Goal: Transaction & Acquisition: Purchase product/service

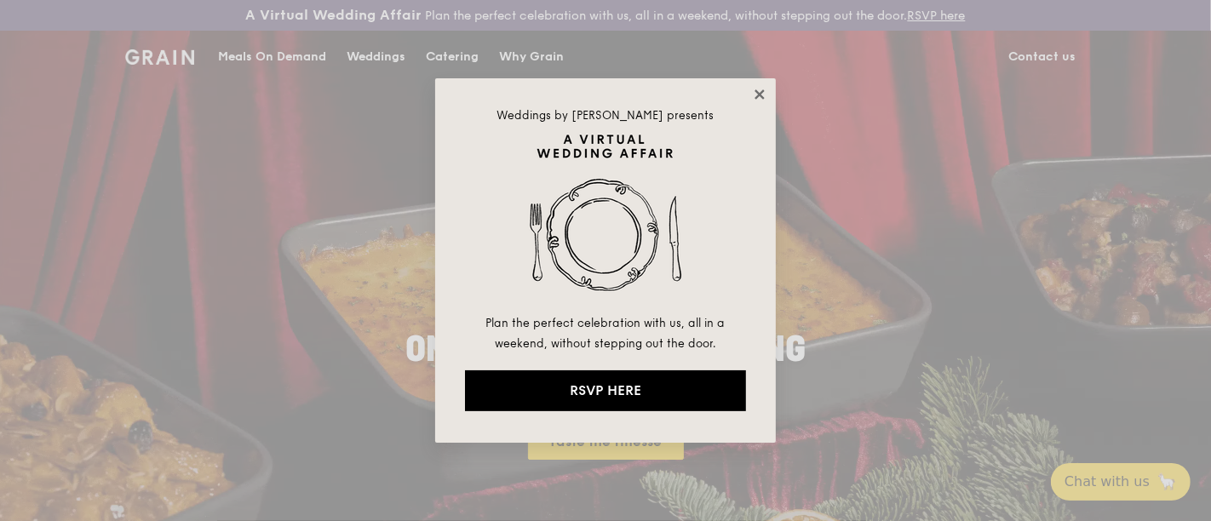
click at [760, 93] on icon at bounding box center [759, 93] width 9 height 9
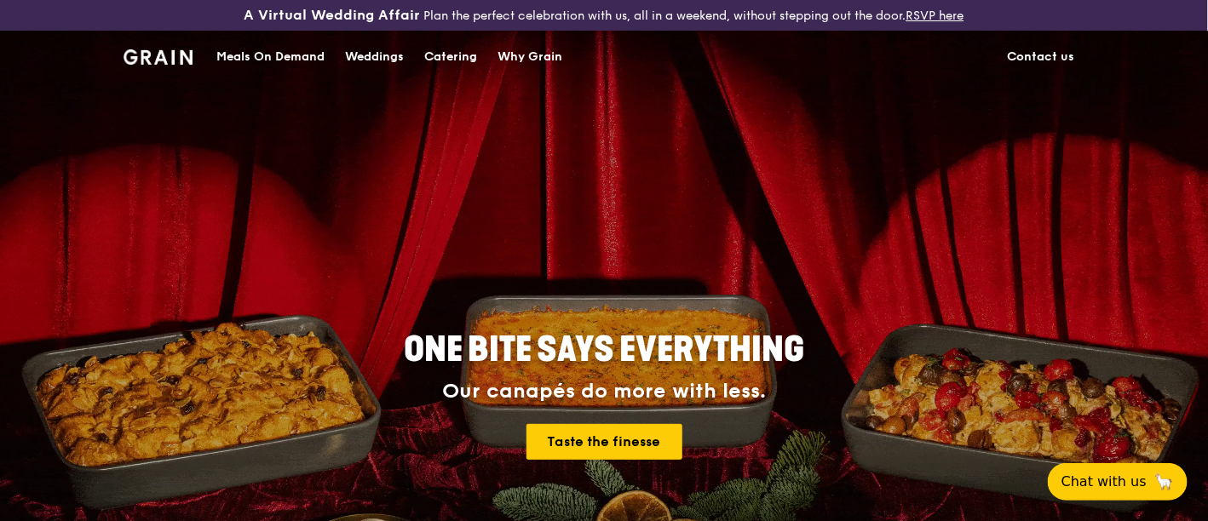
click at [291, 49] on div "Meals On Demand" at bounding box center [270, 57] width 108 height 51
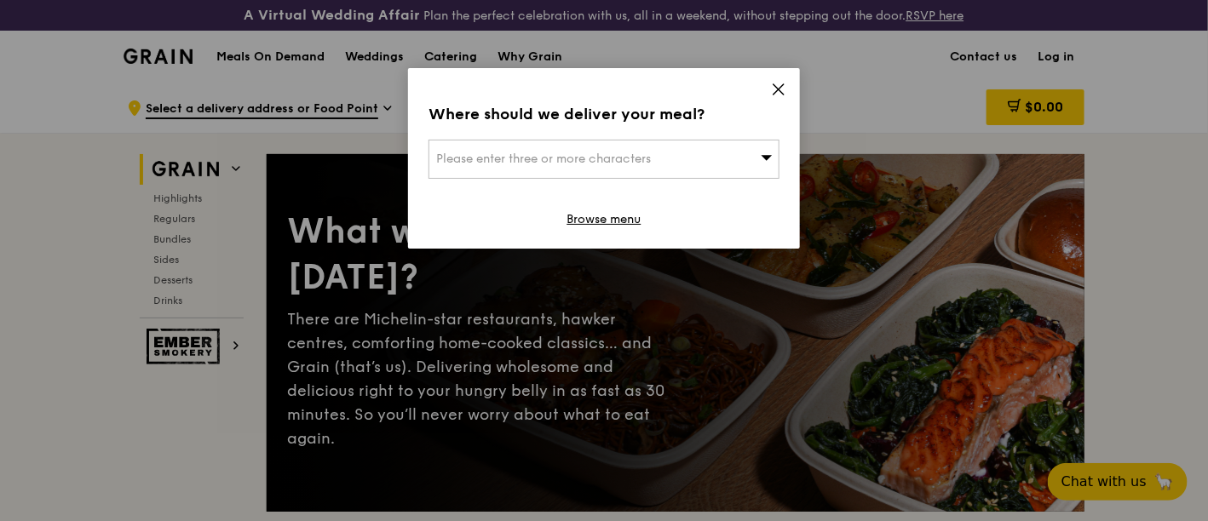
click at [737, 149] on div "Please enter three or more characters" at bounding box center [603, 159] width 351 height 39
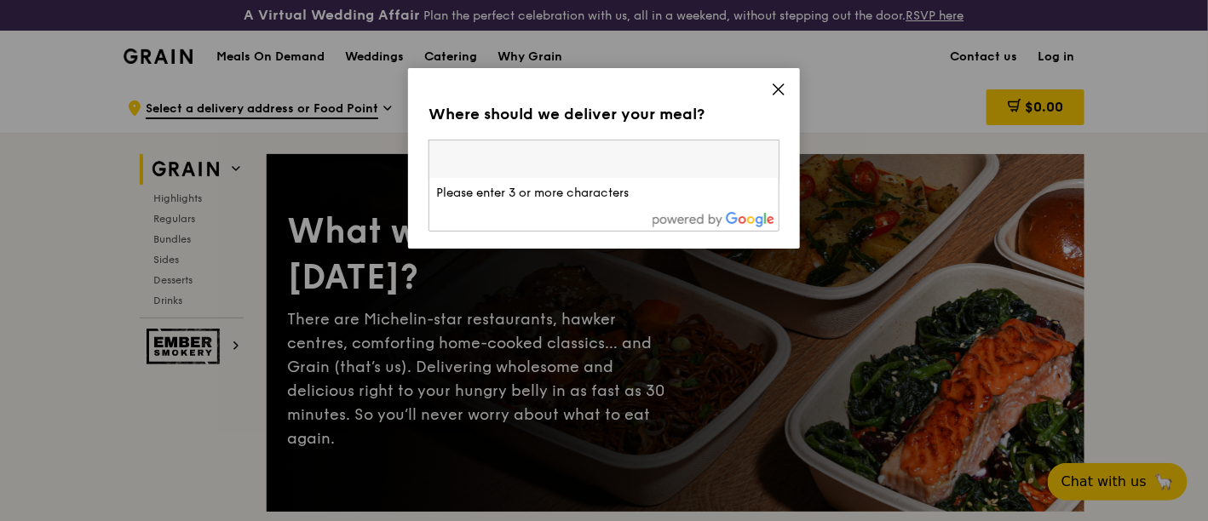
click at [784, 82] on icon at bounding box center [778, 89] width 15 height 15
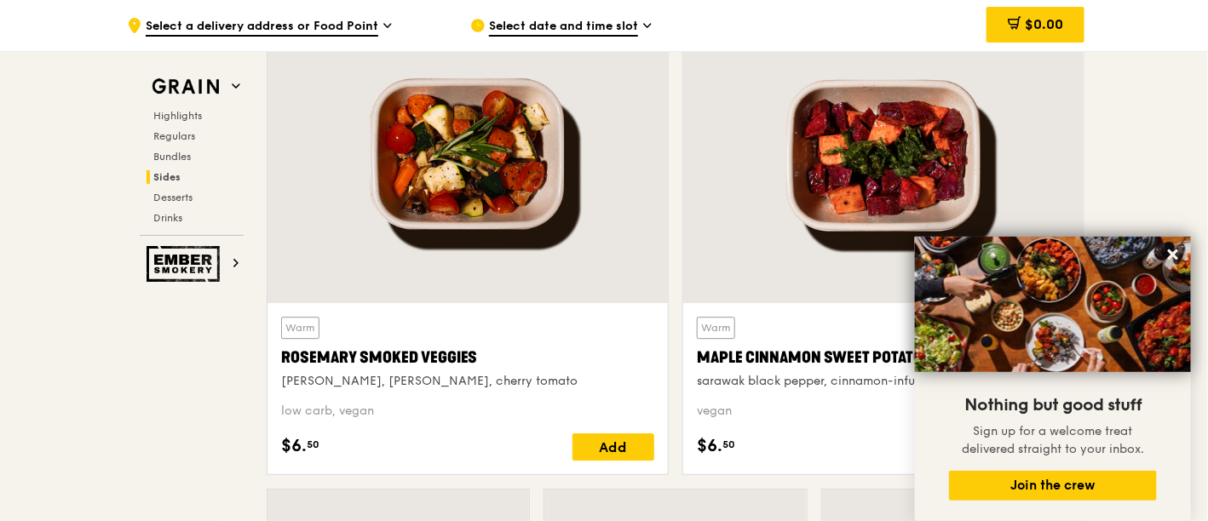
scroll to position [3974, 0]
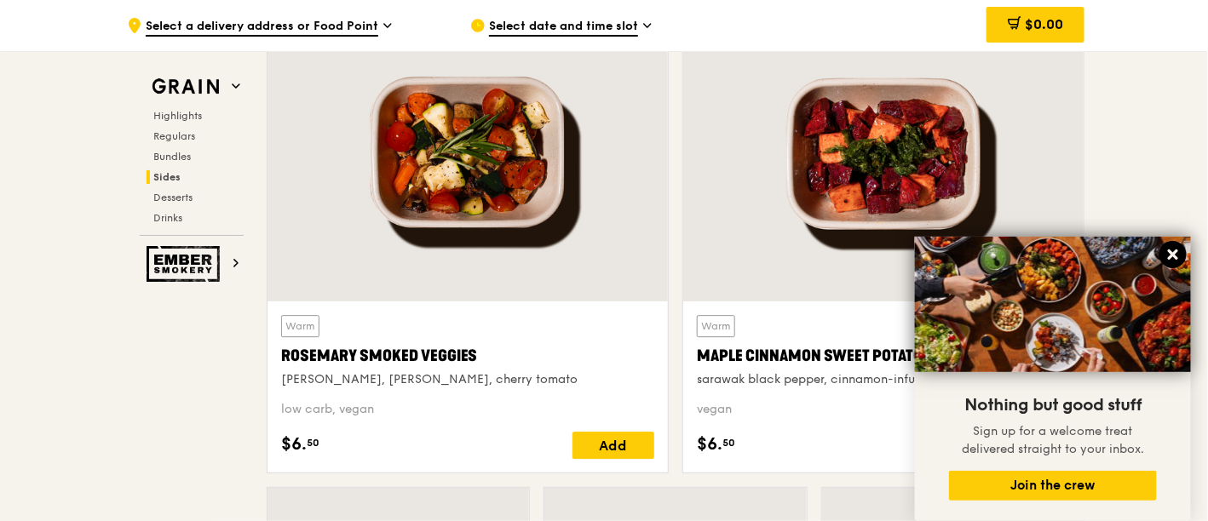
click at [1177, 262] on icon at bounding box center [1172, 254] width 15 height 15
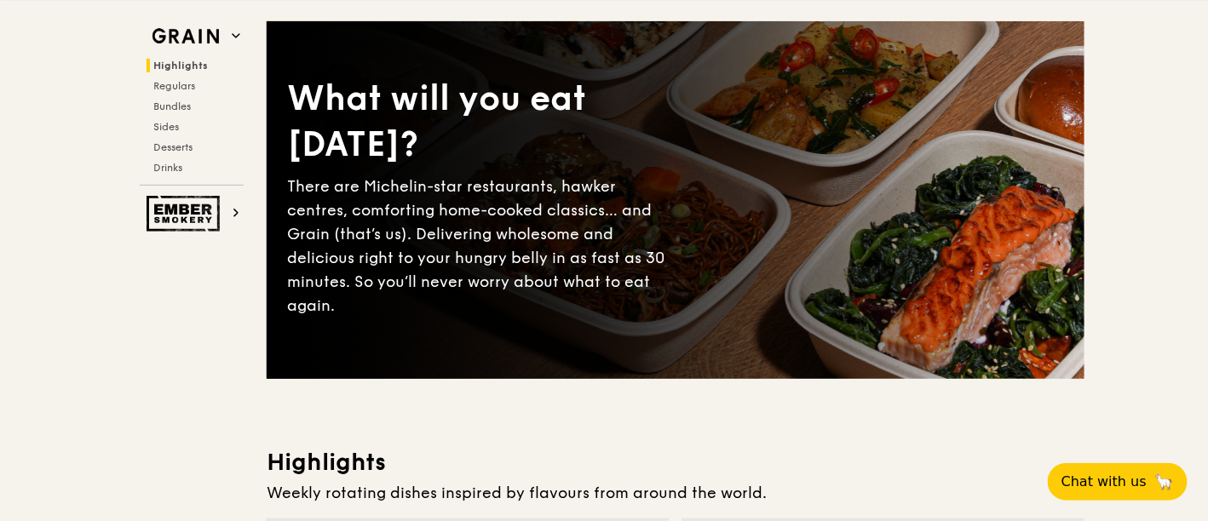
scroll to position [0, 0]
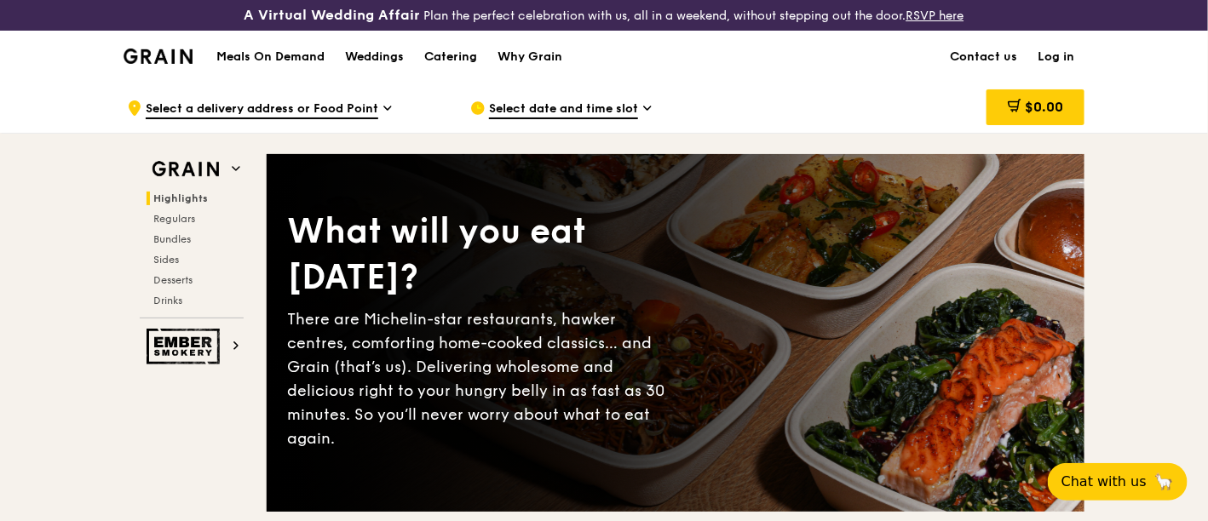
click at [277, 57] on h1 "Meals On Demand" at bounding box center [270, 57] width 108 height 17
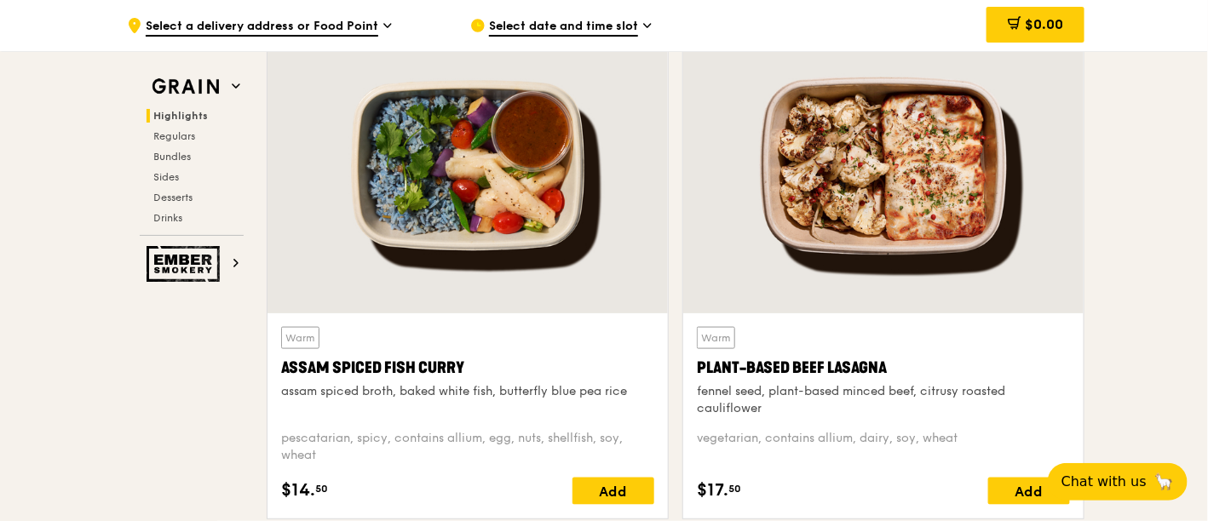
scroll to position [662, 0]
